Goal: Transaction & Acquisition: Book appointment/travel/reservation

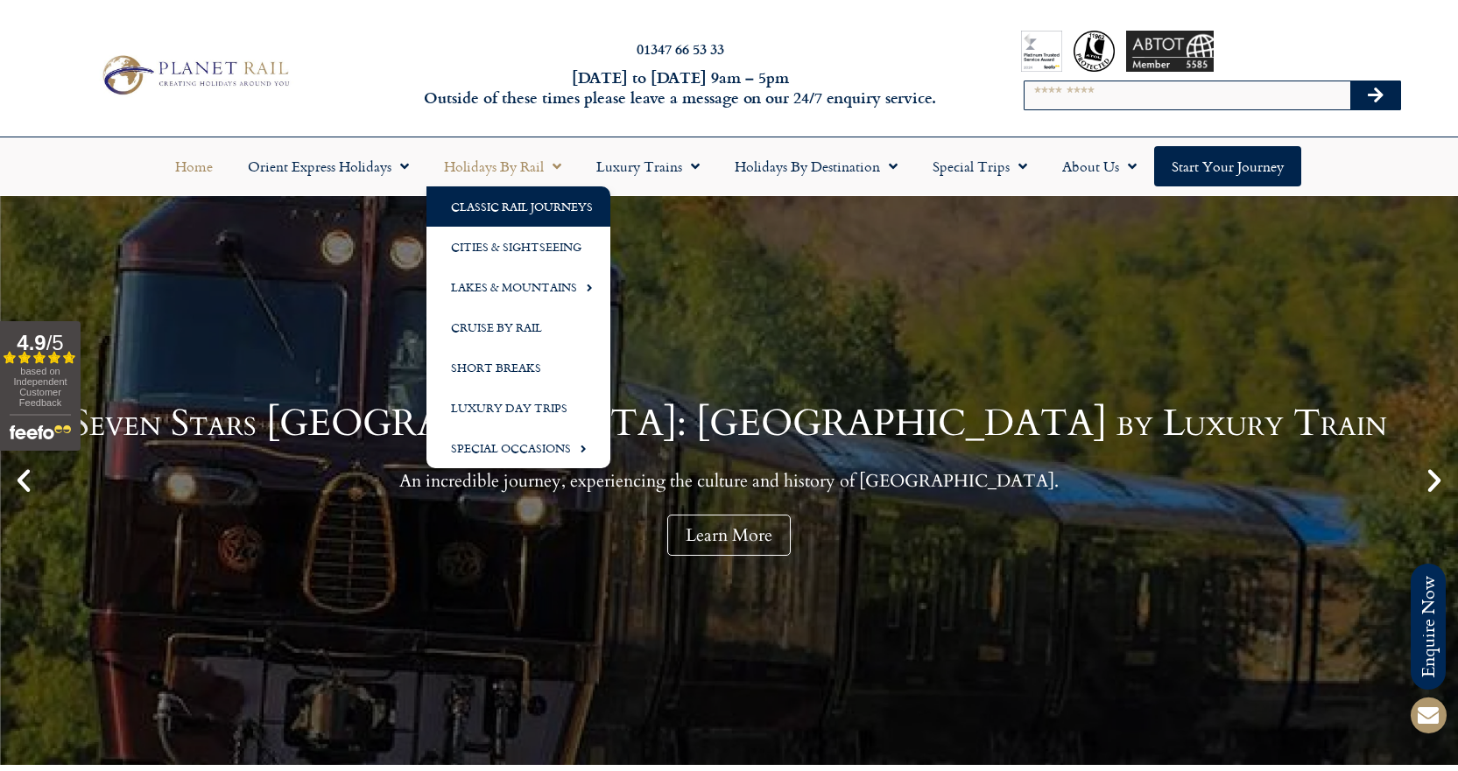
click at [532, 210] on link "Classic Rail Journeys" at bounding box center [518, 206] width 184 height 40
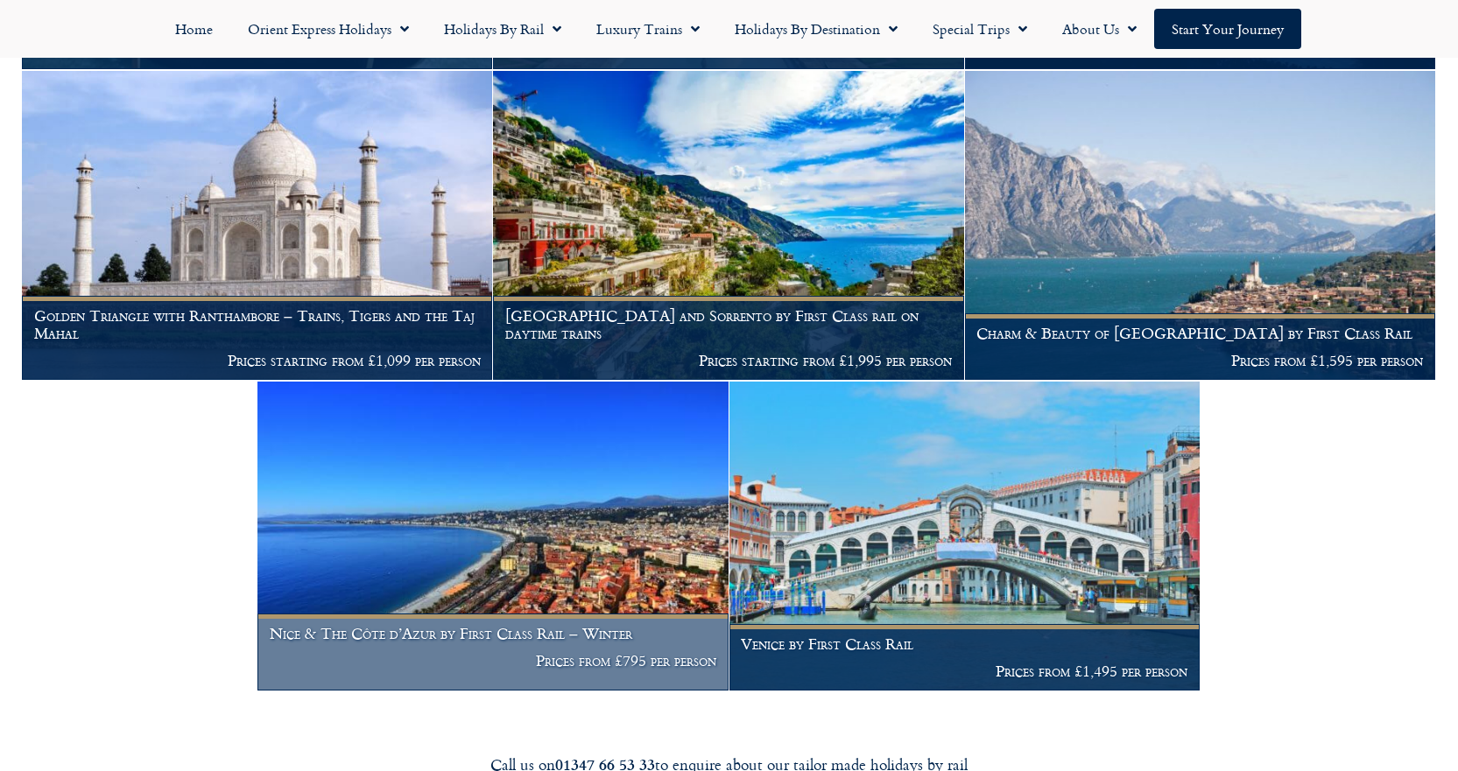
scroll to position [2276, 0]
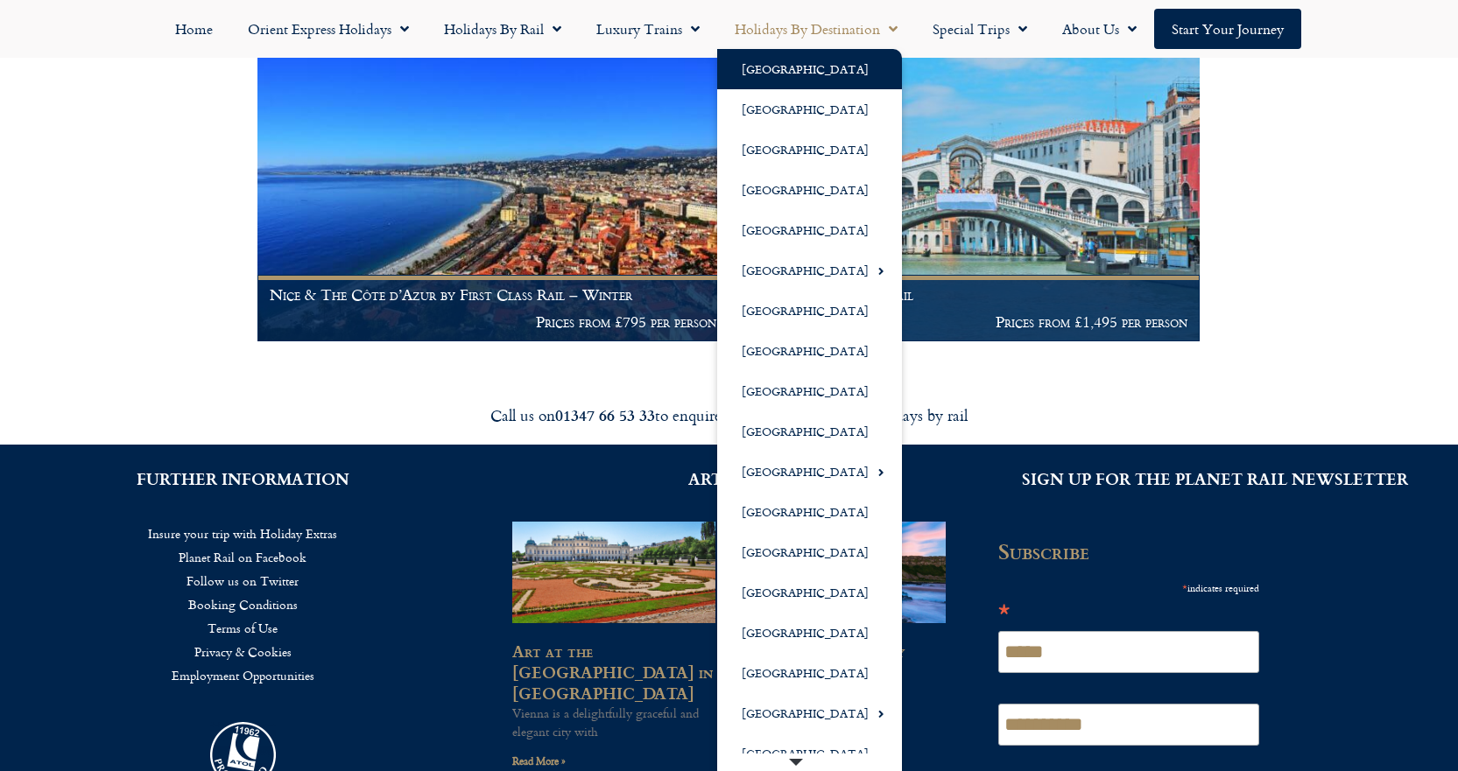
click at [767, 83] on link "[GEOGRAPHIC_DATA]" at bounding box center [809, 69] width 185 height 40
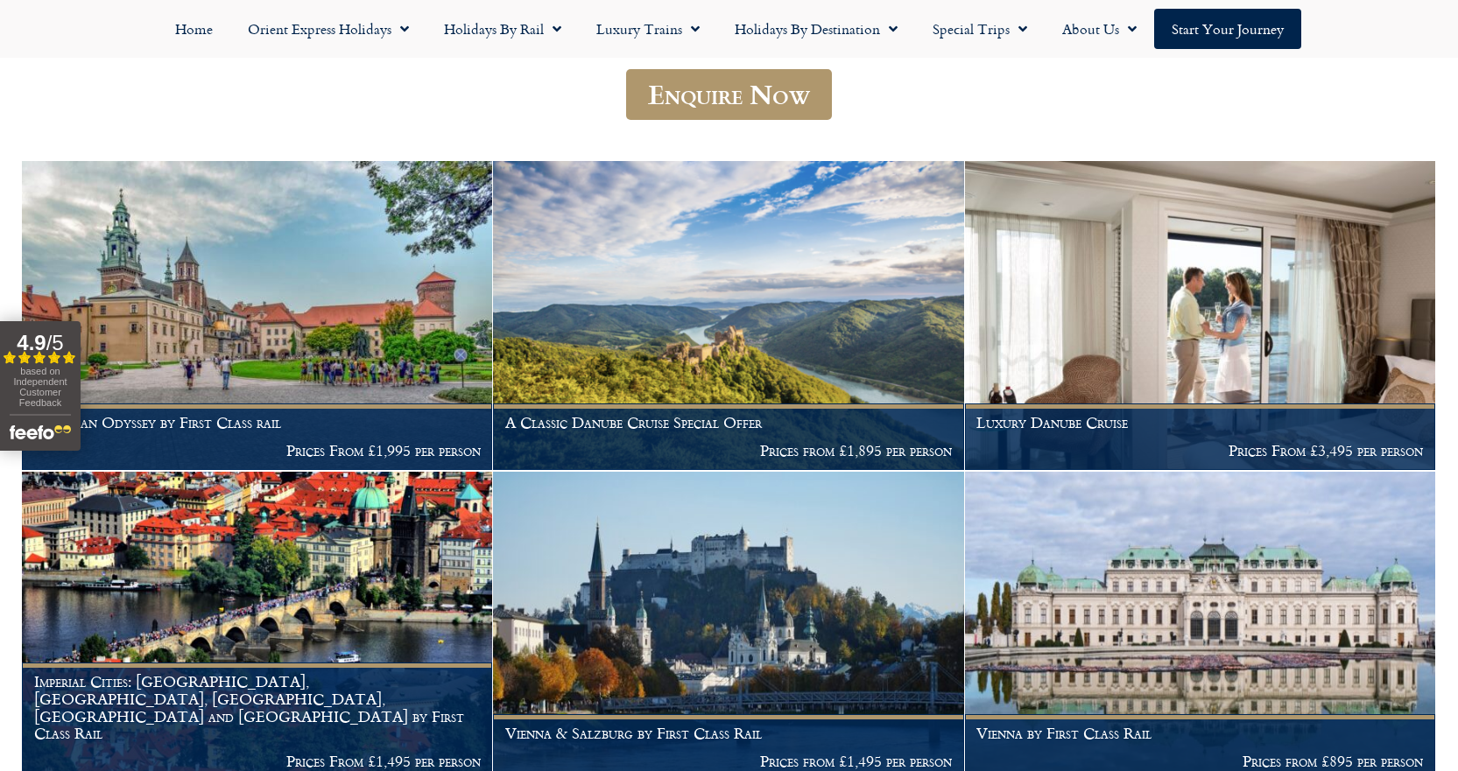
scroll to position [613, 0]
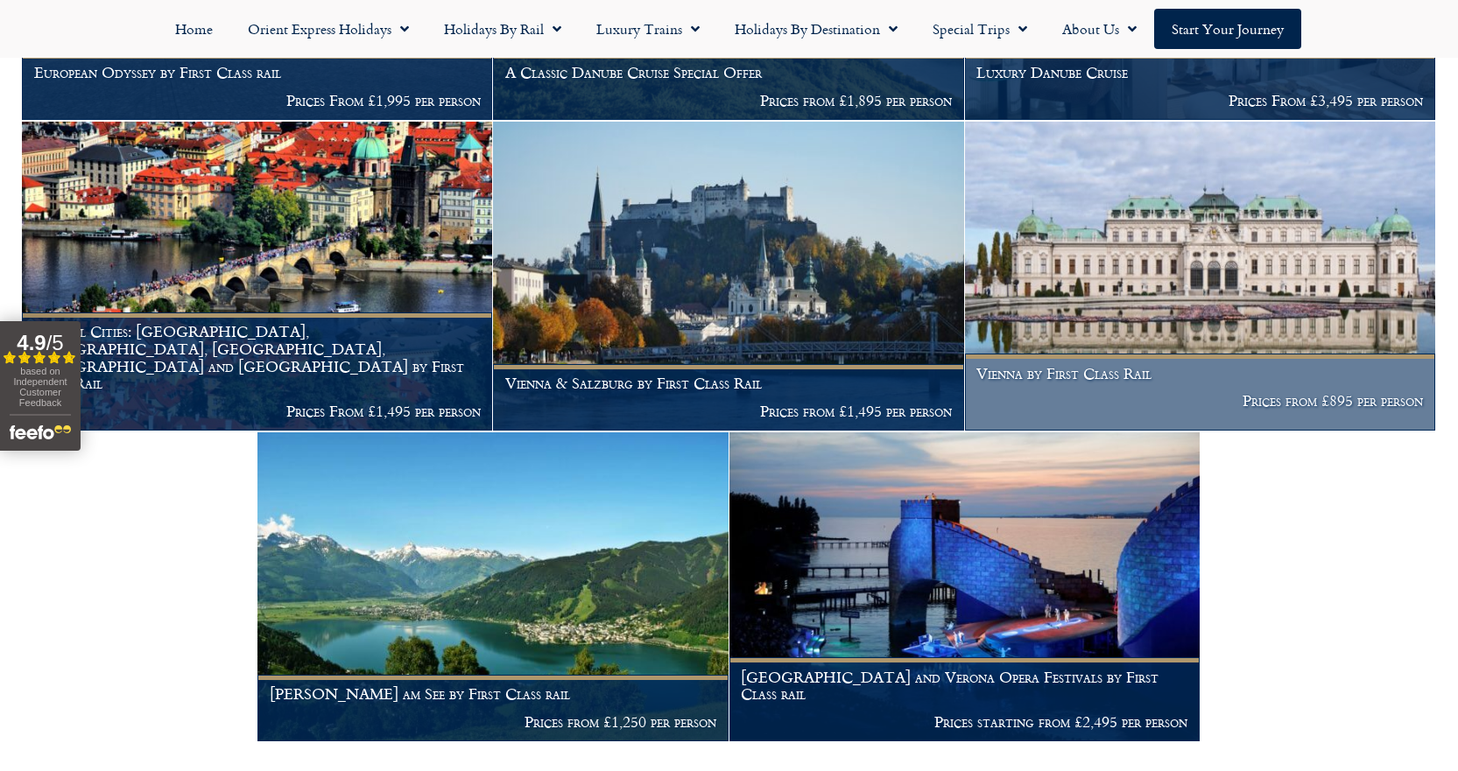
click at [1110, 321] on img at bounding box center [1200, 276] width 470 height 309
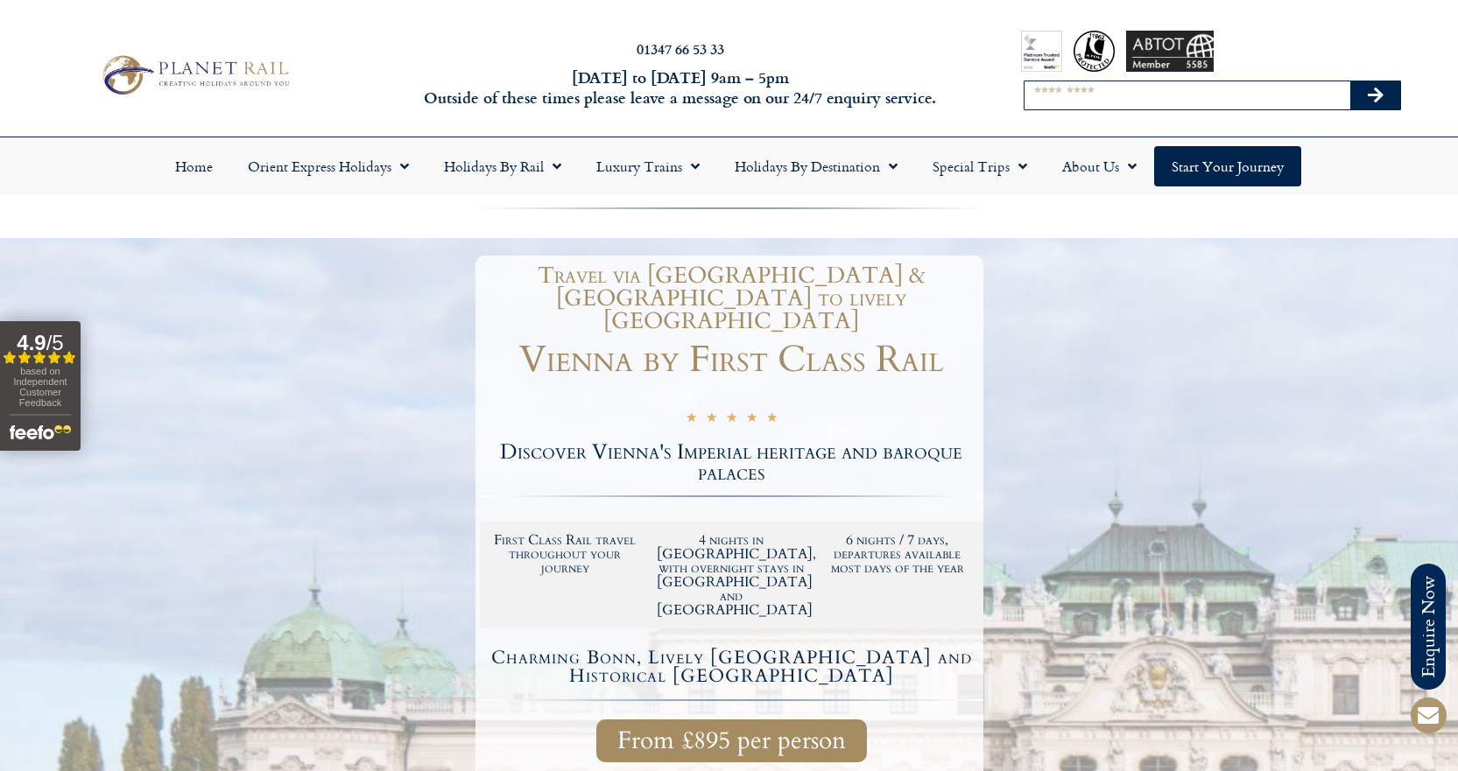
click at [1080, 102] on input "Search" at bounding box center [1187, 95] width 326 height 28
type input "********"
click at [1350, 81] on button "Search" at bounding box center [1375, 95] width 51 height 28
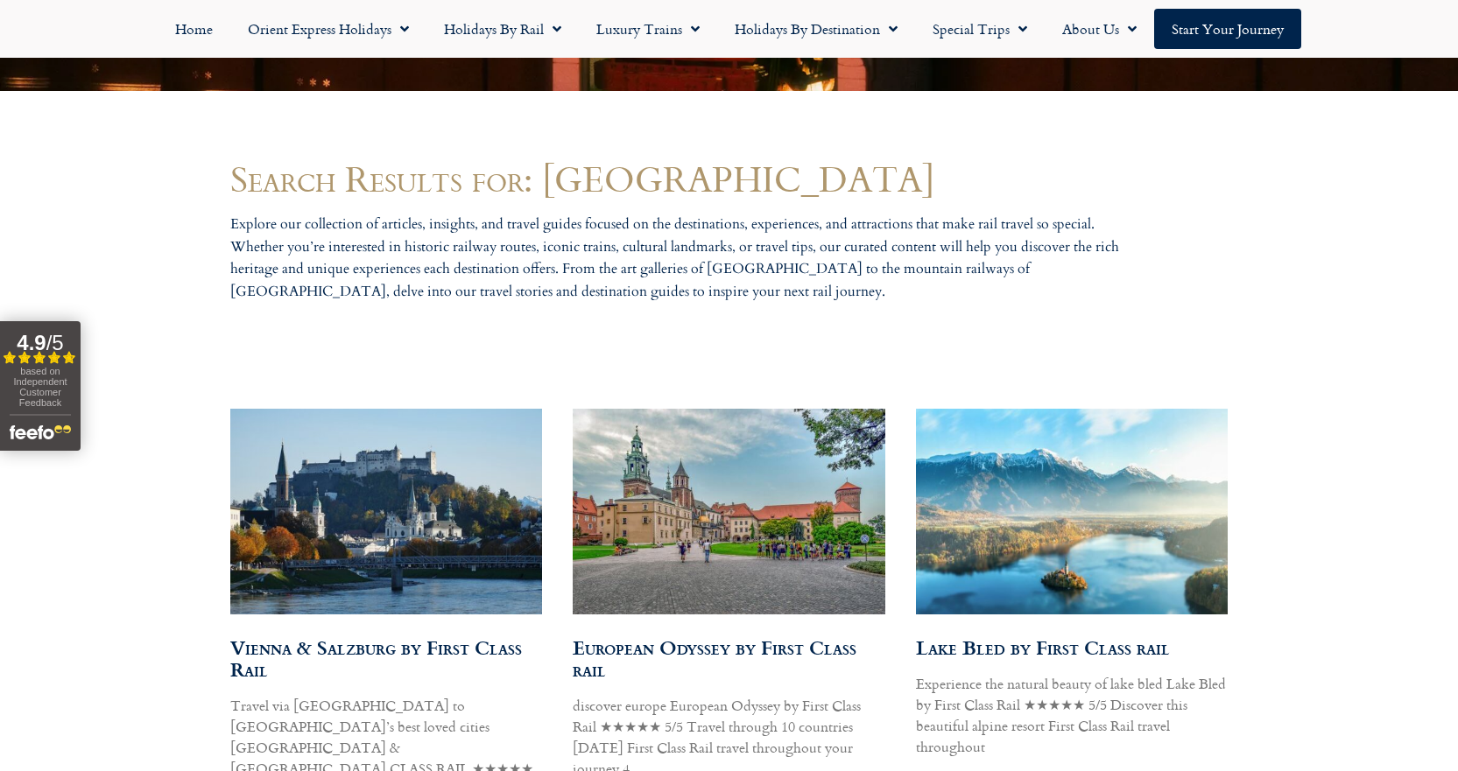
scroll to position [963, 0]
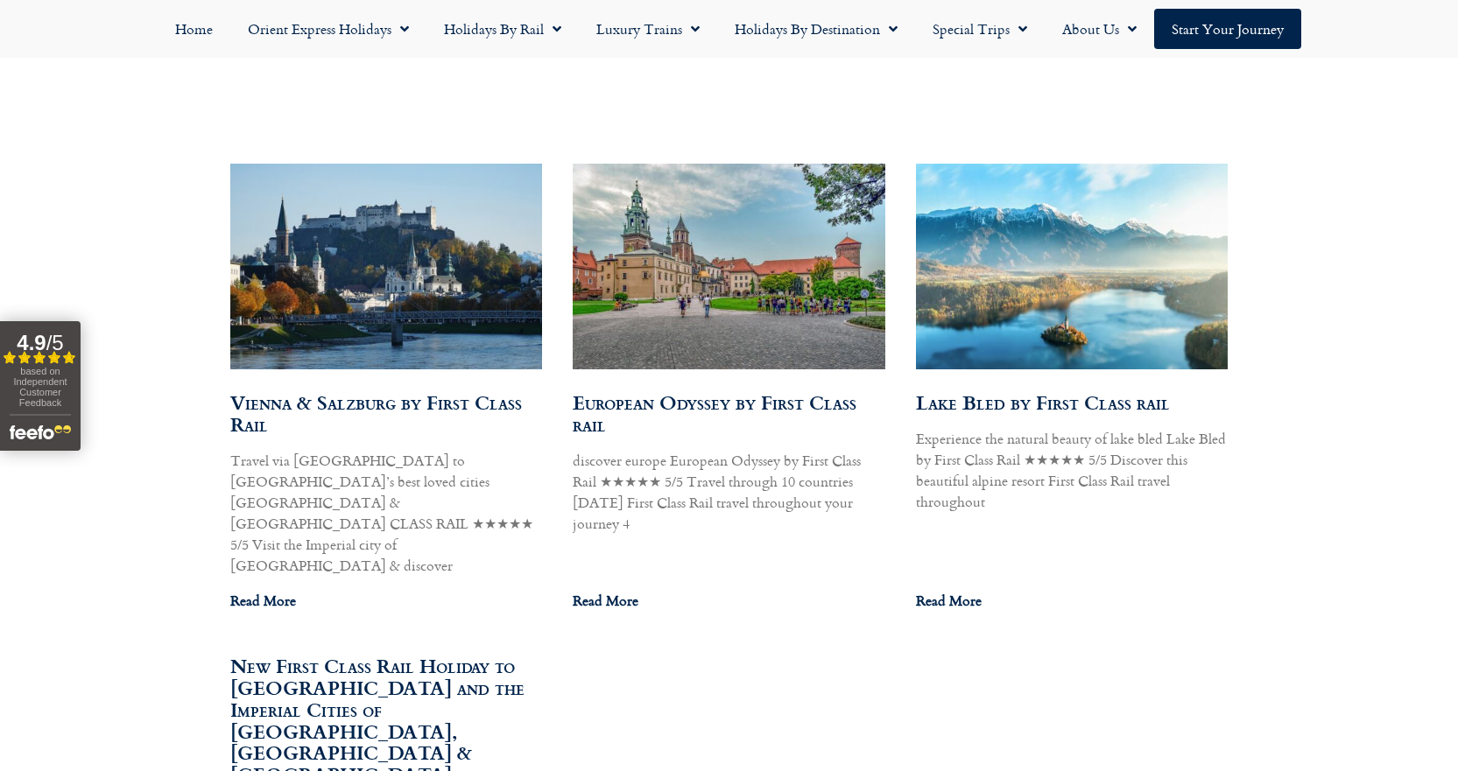
click at [417, 308] on img at bounding box center [385, 267] width 369 height 208
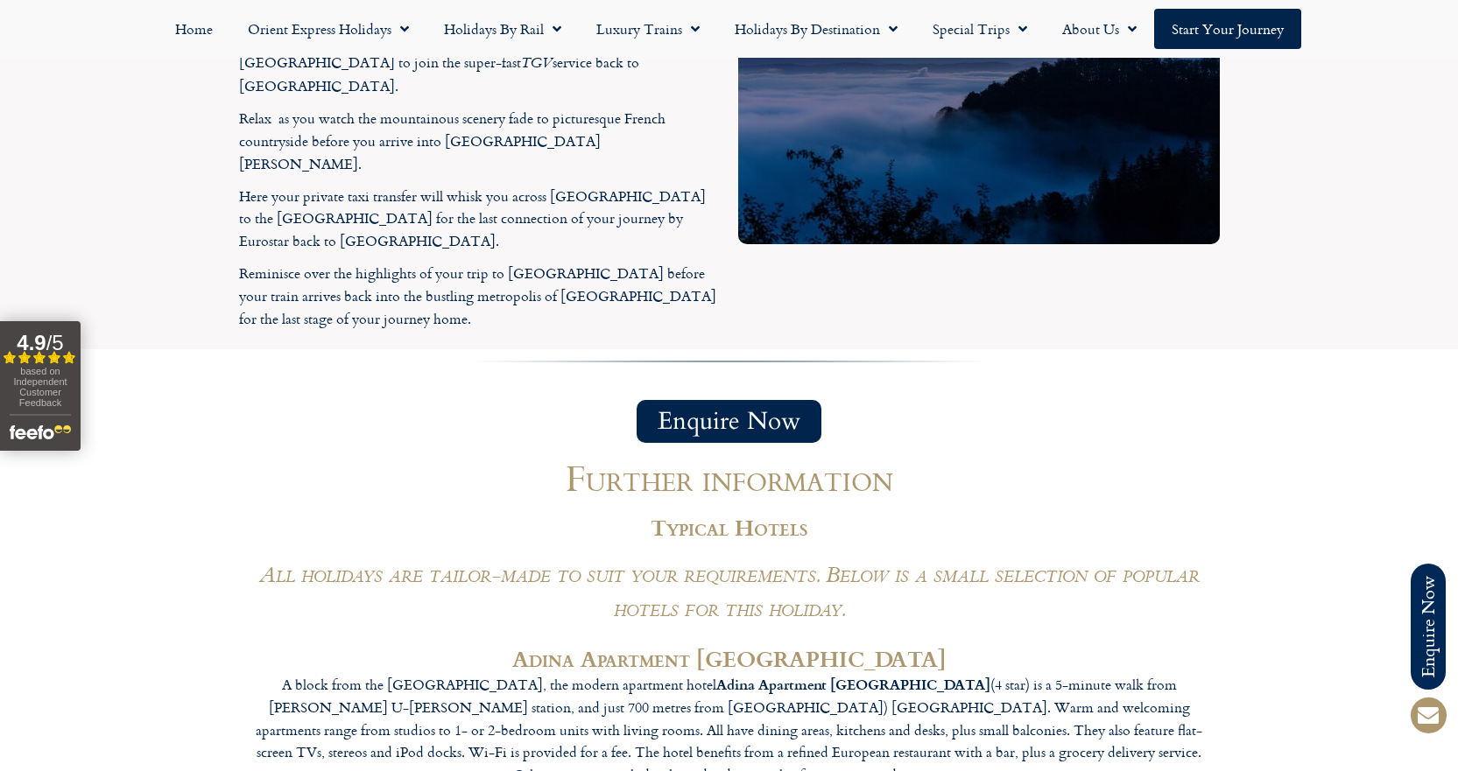
scroll to position [4553, 0]
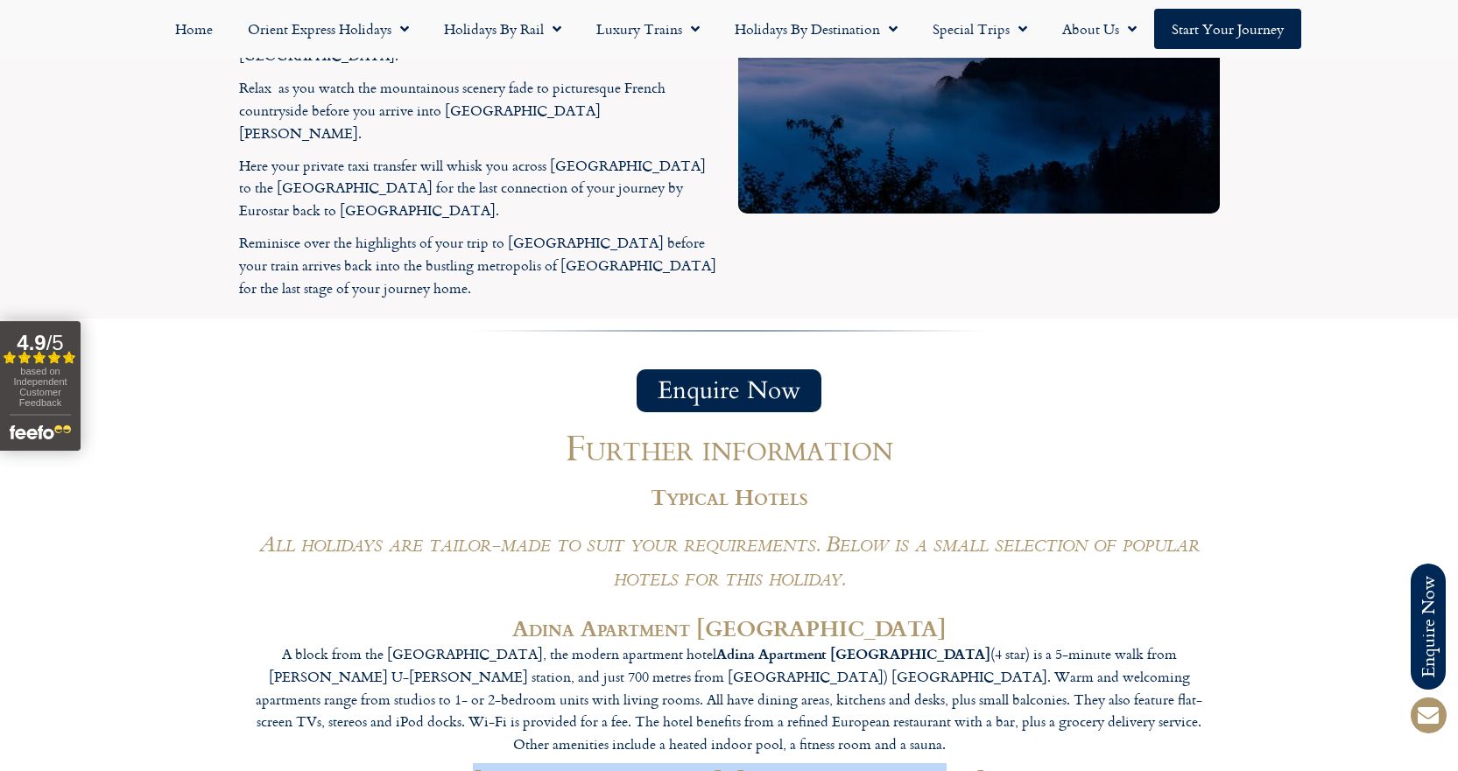
drag, startPoint x: 540, startPoint y: 341, endPoint x: 924, endPoint y: 342, distance: 383.5
click at [924, 766] on h3 "BW Premier Hotel Harmonie, Vienna" at bounding box center [729, 780] width 981 height 29
copy h3 "BW Premier Hotel Harmonie, Vienna"
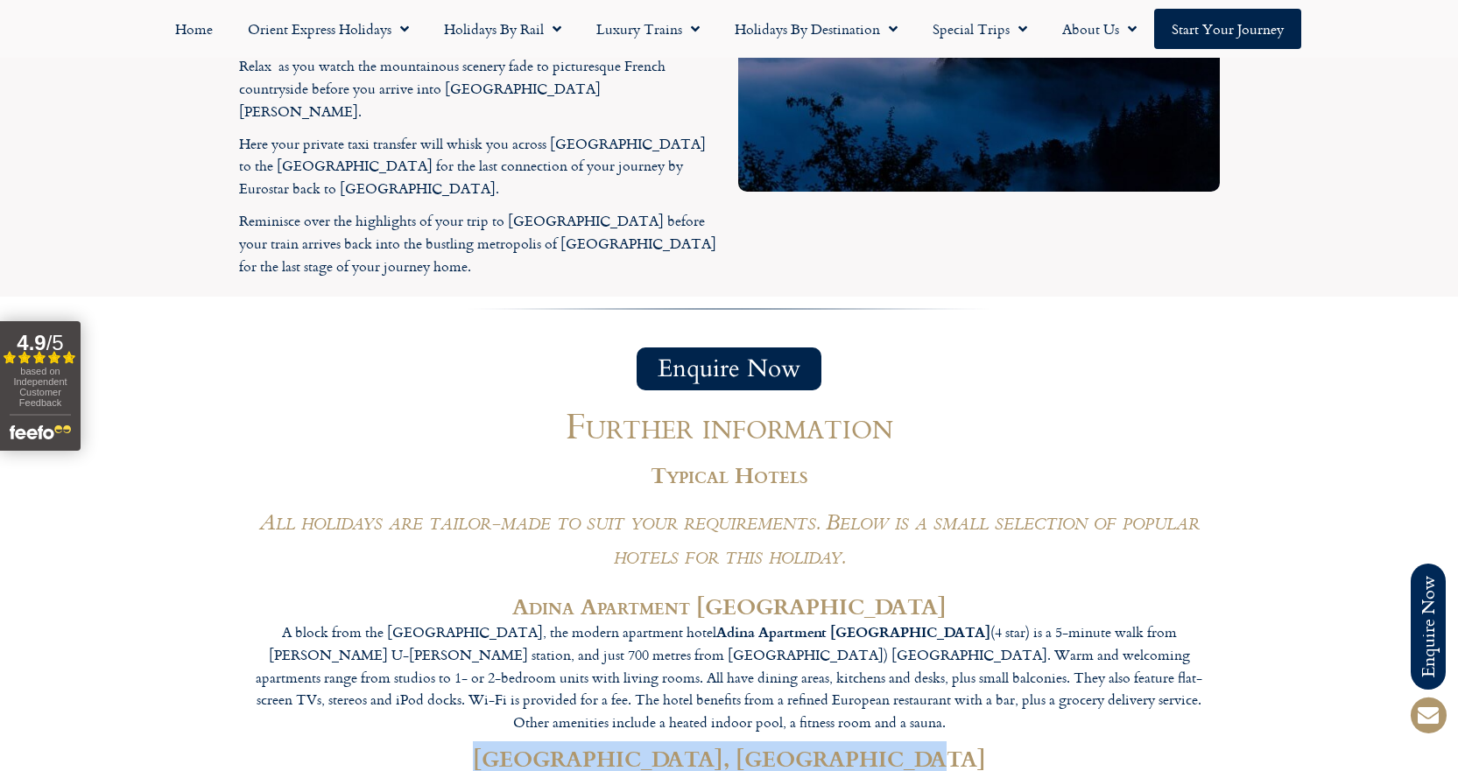
scroll to position [4640, 0]
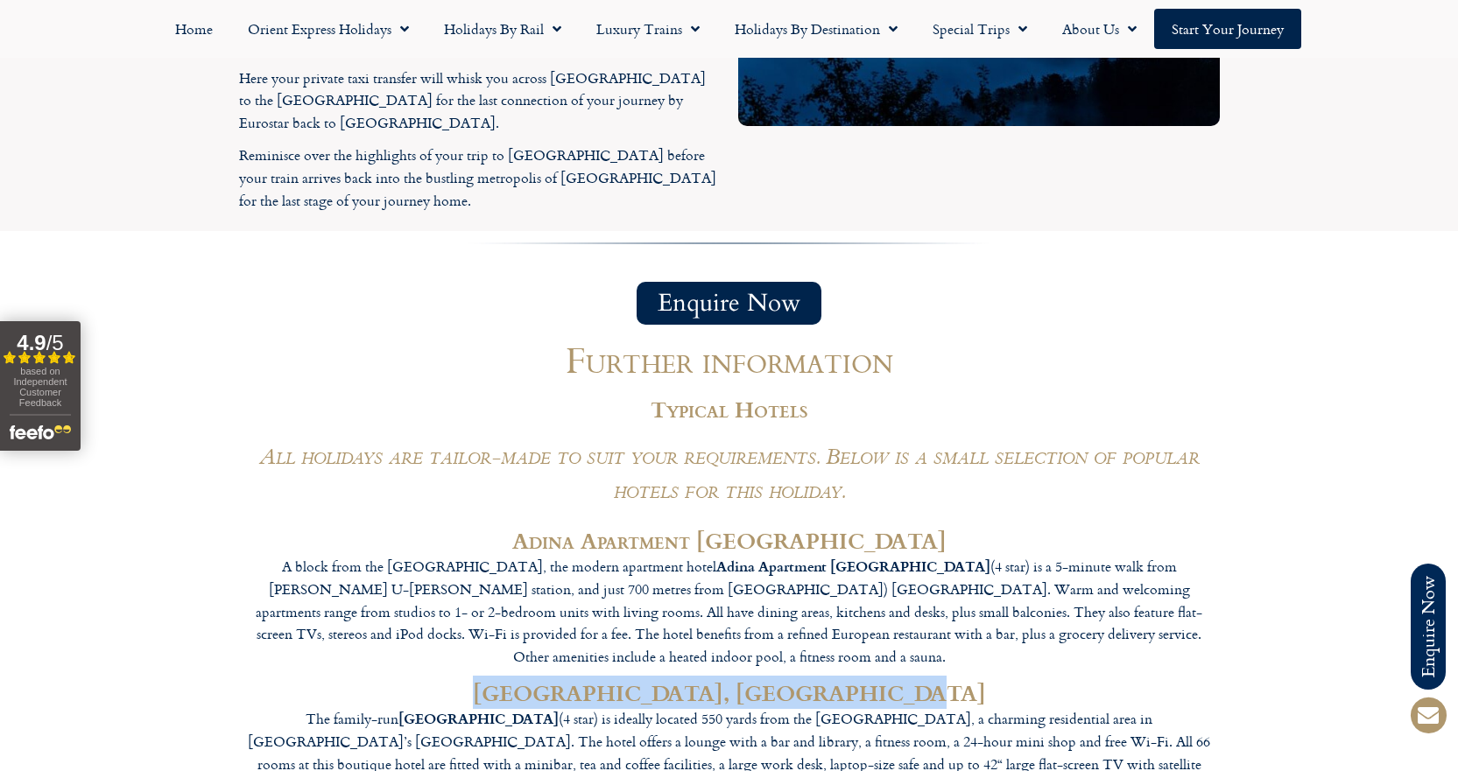
drag, startPoint x: 619, startPoint y: 406, endPoint x: 839, endPoint y: 404, distance: 219.8
copy h3 "Imlauer Hotel Pitter"
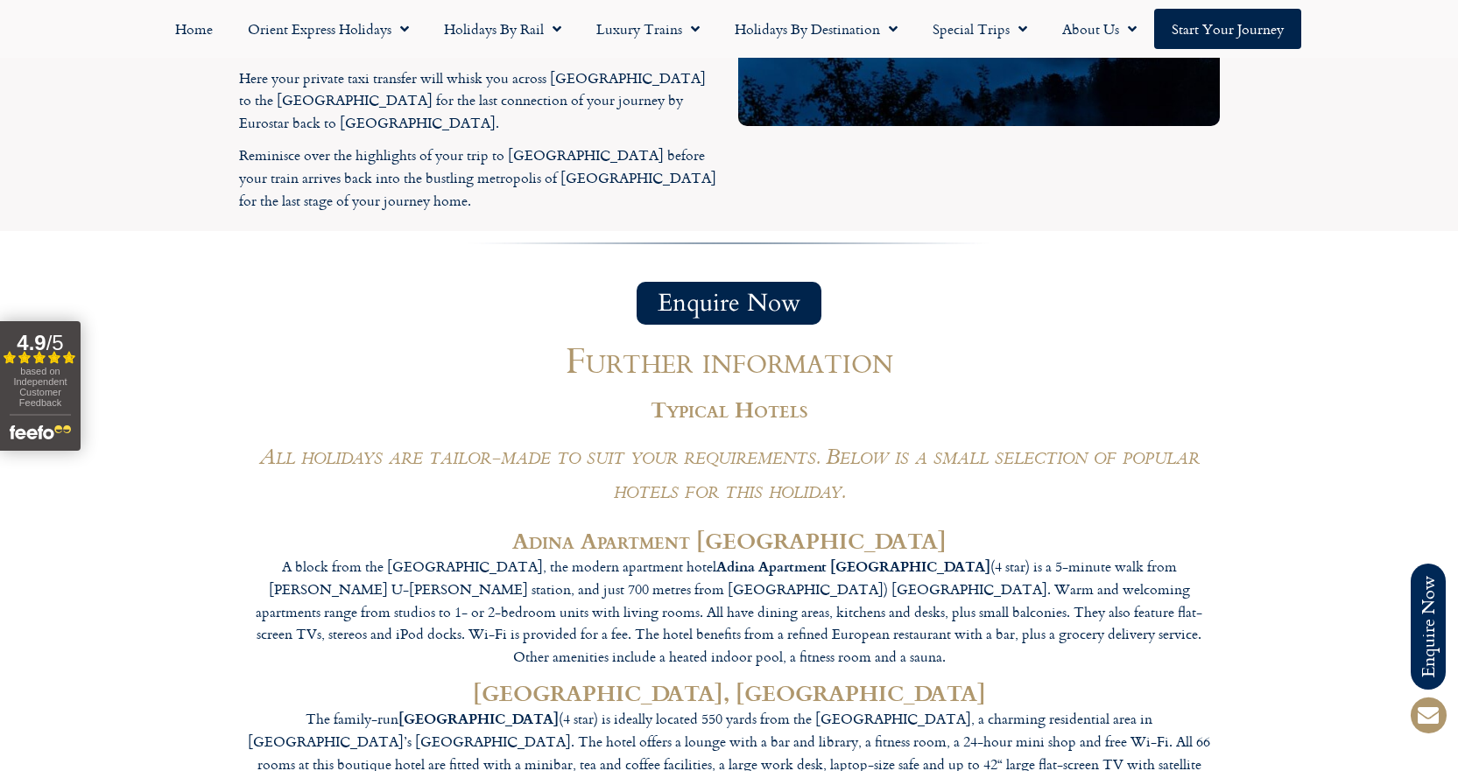
drag, startPoint x: 602, startPoint y: 538, endPoint x: 855, endPoint y: 538, distance: 253.9
copy h3 "Hotel Helmhaus, Zurich"
drag, startPoint x: 526, startPoint y: 105, endPoint x: 930, endPoint y: 87, distance: 404.1
click at [930, 526] on h3 "Adina Apartment Frankfurt Neue Oper" at bounding box center [729, 540] width 981 height 29
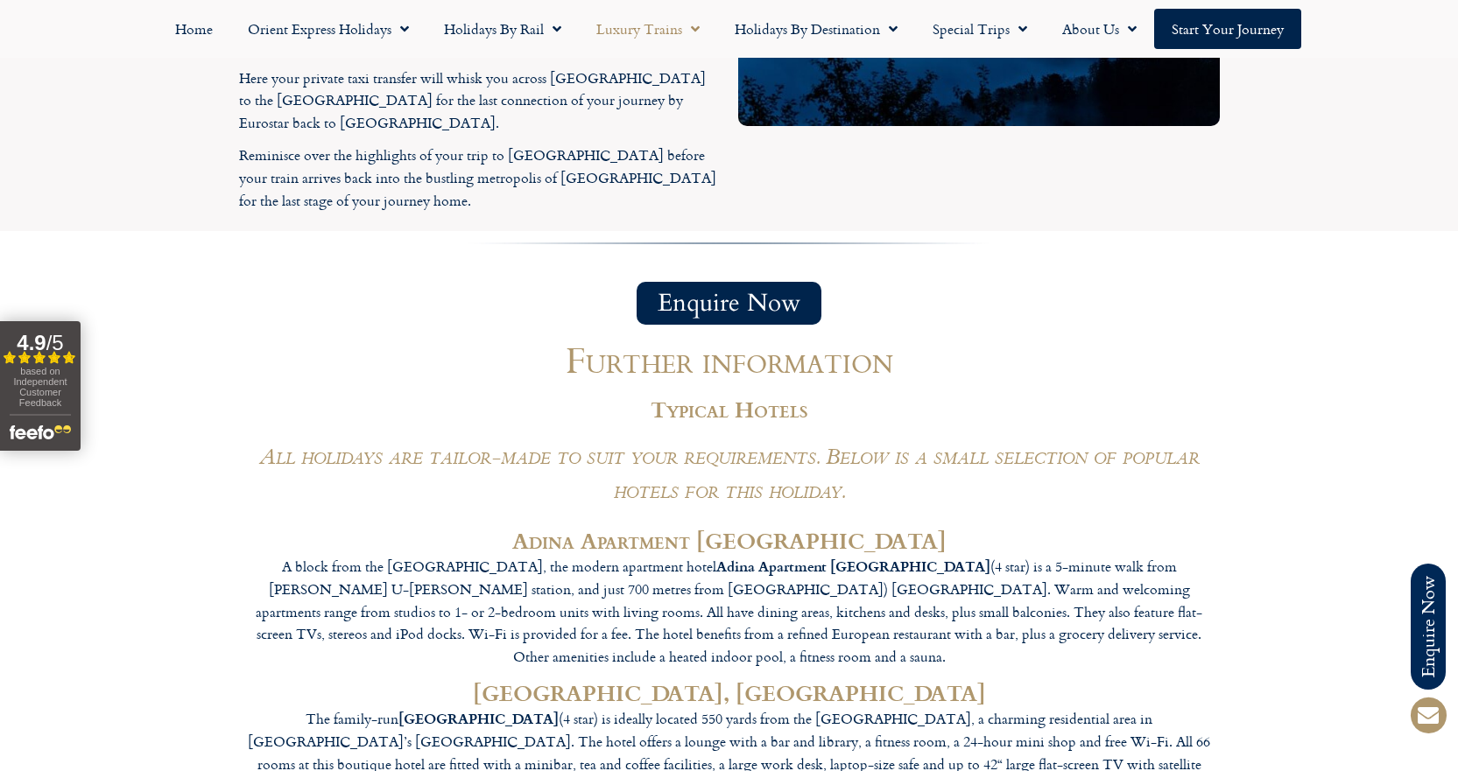
copy h3 "Adina Apartment Frankfurt Neue Oper"
